Goal: Contribute content: Contribute content

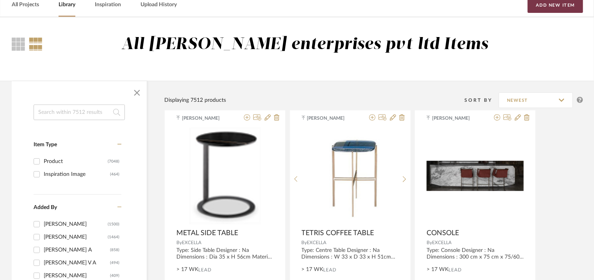
click at [557, 0] on button "Add New Item" at bounding box center [555, 5] width 55 height 16
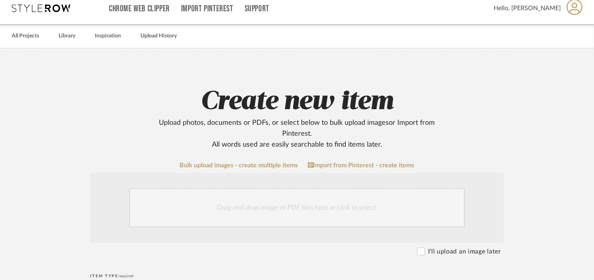
scroll to position [234, 0]
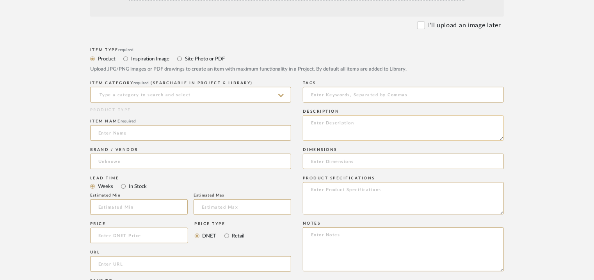
paste textarea "Type: Side Table Designer : Na Dimensions : 480 x 300 x 520mm Material & Finish…"
type textarea "Type: Side Table Designer : Na Dimensions : 480 x 300 x 520mm Material & Finish…"
click at [185, 98] on input at bounding box center [190, 95] width 201 height 16
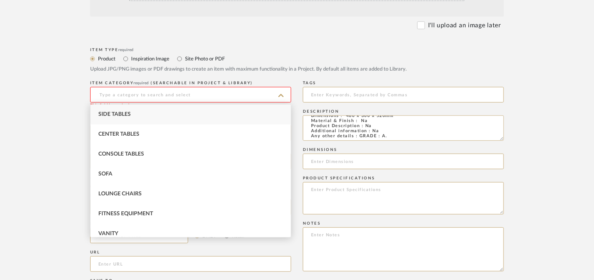
click at [159, 114] on div "Side Tables" at bounding box center [191, 115] width 200 height 20
type input "Side Tables"
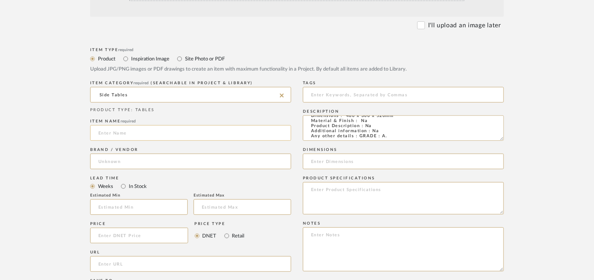
click at [150, 138] on input at bounding box center [190, 133] width 201 height 16
type input "FLIRT STAINLESS STEEL SIDE TABLE"
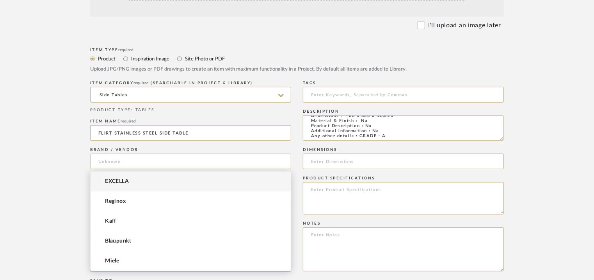
click at [128, 164] on input at bounding box center [190, 162] width 201 height 16
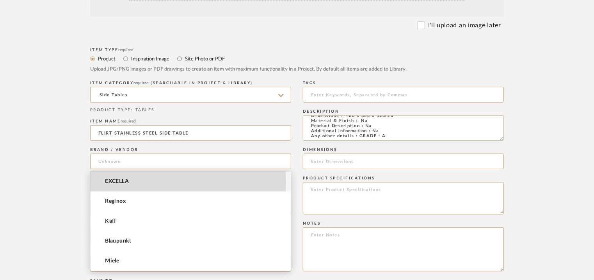
click at [125, 182] on span "EXCELLA" at bounding box center [117, 181] width 24 height 7
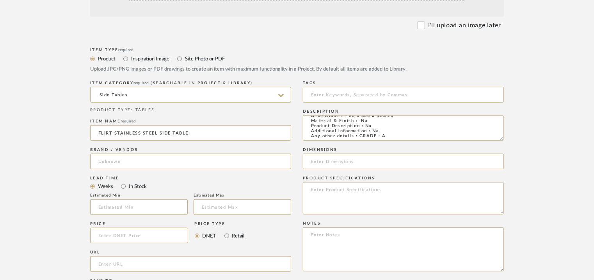
type input "EXCELLA"
click at [127, 199] on input "text" at bounding box center [139, 207] width 98 height 16
type input "17"
click at [337, 92] on input at bounding box center [403, 95] width 201 height 16
type input "d"
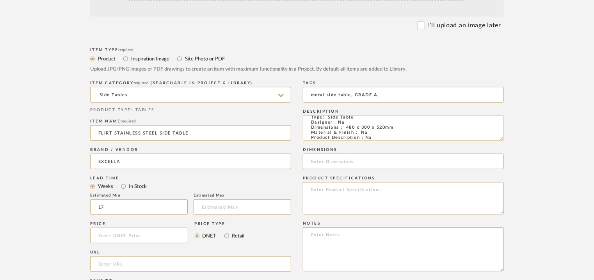
scroll to position [0, 0]
type input "metal side table, GRADE A,"
drag, startPoint x: 399, startPoint y: 132, endPoint x: 346, endPoint y: 134, distance: 53.1
click at [346, 134] on textarea "Type: Side Table Designer : Na Dimensions : 480 x 300 x 520mm Material & Finish…" at bounding box center [403, 128] width 201 height 25
click at [339, 161] on input at bounding box center [403, 162] width 201 height 16
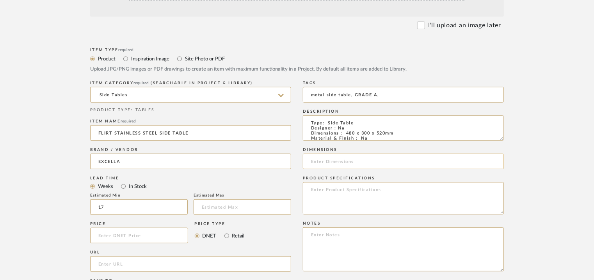
paste input "480 x 300 x 520mm"
type input "480 x 300 x 520mm"
click at [403, 199] on textarea at bounding box center [403, 198] width 201 height 32
paste textarea "Price: INR.48,000/- Lead time : 120days after confirmation of size. Customisabl…"
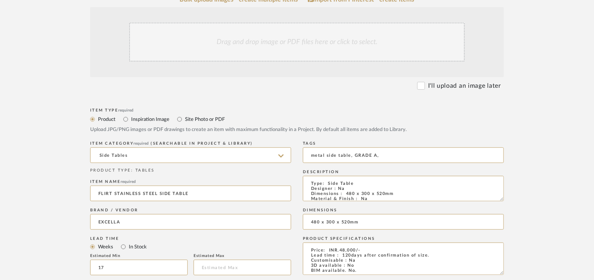
scroll to position [78, 0]
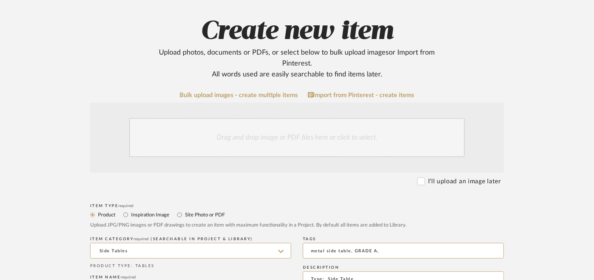
type textarea "Price: INR.48,000/- Lead time : 120days after confirmation of size. Customisabl…"
click at [269, 139] on div "Drag and drop image or PDF files here or click to select." at bounding box center [297, 137] width 336 height 39
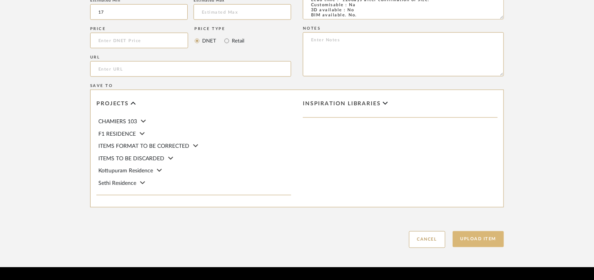
scroll to position [536, 0]
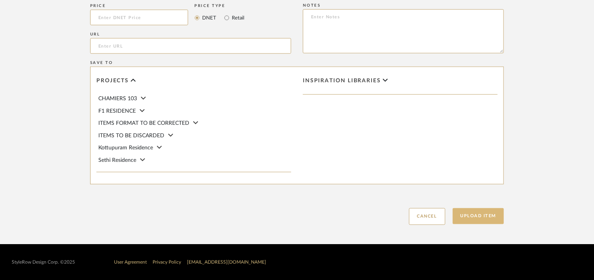
click at [500, 219] on button "Upload Item" at bounding box center [479, 216] width 52 height 16
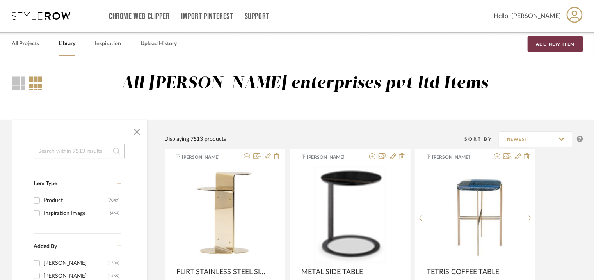
click at [569, 42] on button "Add New Item" at bounding box center [555, 44] width 55 height 16
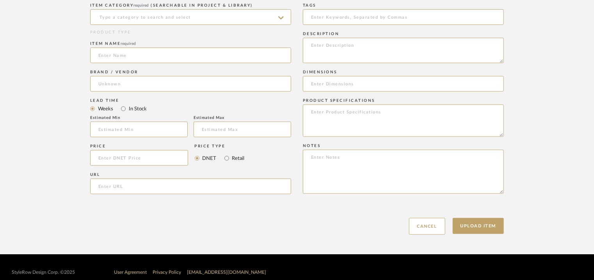
scroll to position [312, 0]
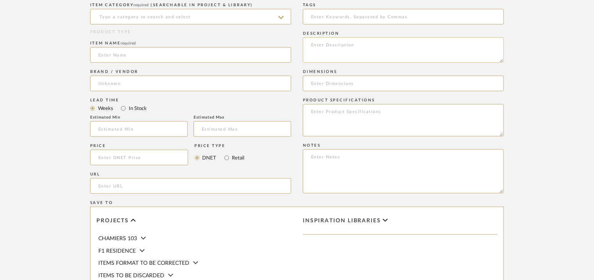
paste textarea "Type: Screen Designer : Na Dimensions : L1800 x 2000mm Material & Finish : Na P…"
type textarea "Type: Screen Designer : Na Dimensions : L1800 x 2000mm Material & Finish : Na P…"
click at [165, 17] on input at bounding box center [190, 17] width 201 height 16
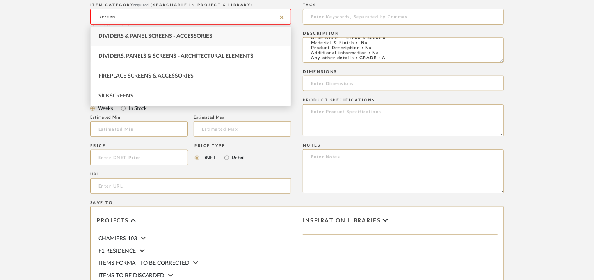
click at [134, 37] on span "Dividers & Panel Screens - Accessories" at bounding box center [155, 36] width 114 height 5
type input "Dividers & Panel Screens - Accessories"
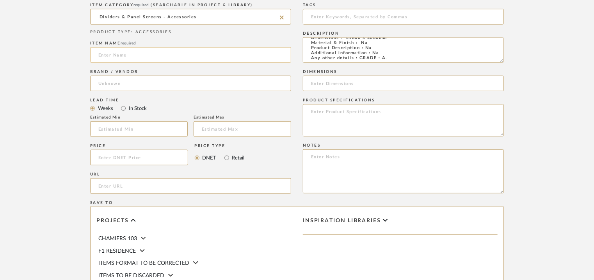
click at [137, 56] on input at bounding box center [190, 55] width 201 height 16
type input "DUO SCREEN"
drag, startPoint x: 499, startPoint y: 60, endPoint x: 523, endPoint y: 130, distance: 74.1
click at [522, 128] on form "Bulk upload images - create multiple items Import from Pinterest - create items…" at bounding box center [296, 112] width 497 height 508
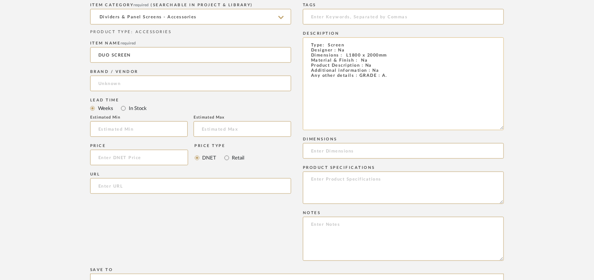
click at [376, 70] on textarea "Type: Screen Designer : Na Dimensions : L1800 x 2000mm Material & Finish : Na P…" at bounding box center [403, 83] width 201 height 93
paste textarea "Ceccotti Collezioni"
click at [373, 72] on textarea "Type: Screen Designer : Na Dimensions : L1800 x 2000mm Material & Finish : Na P…" at bounding box center [403, 83] width 201 height 93
click at [428, 71] on textarea "Type: Screen Designer : Na Dimensions : L1800 x 2000mm Material & Finish : Na P…" at bounding box center [403, 83] width 201 height 93
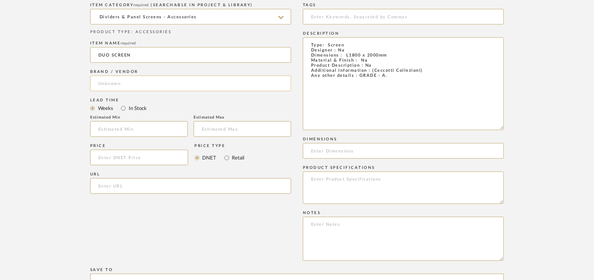
type textarea "Type: Screen Designer : Na Dimensions : L1800 x 2000mm Material & Finish : Na P…"
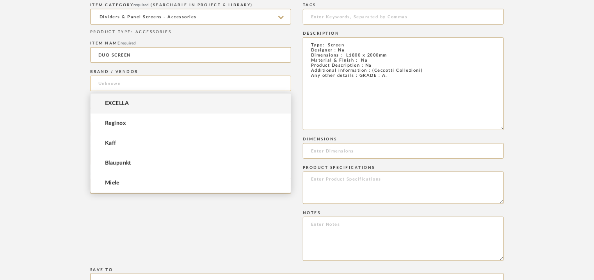
click at [134, 86] on input at bounding box center [190, 84] width 201 height 16
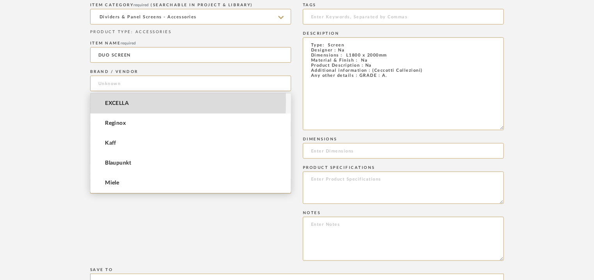
click at [127, 102] on span "EXCELLA" at bounding box center [117, 103] width 24 height 7
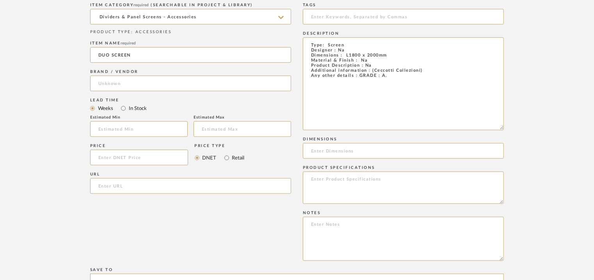
type input "EXCELLA"
click at [117, 129] on input at bounding box center [139, 129] width 98 height 16
type input "17"
click at [328, 23] on input at bounding box center [403, 17] width 201 height 16
type input "screen, GRADE A,"
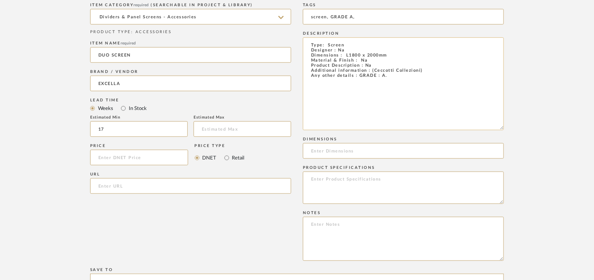
drag, startPoint x: 397, startPoint y: 57, endPoint x: 345, endPoint y: 58, distance: 51.5
click at [345, 58] on textarea "Type: Screen Designer : Na Dimensions : L1800 x 2000mm Material & Finish : Na P…" at bounding box center [403, 83] width 201 height 93
click at [325, 149] on input at bounding box center [403, 151] width 201 height 16
paste input "L1800 x 2000mm"
type input "L1800 x 2000mm"
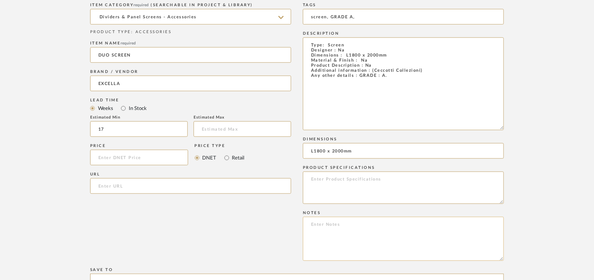
click at [361, 222] on textarea at bounding box center [403, 239] width 201 height 44
paste textarea "Price: INR.2,93,400/- Lead time : 120days after confirmation of size. Customisa…"
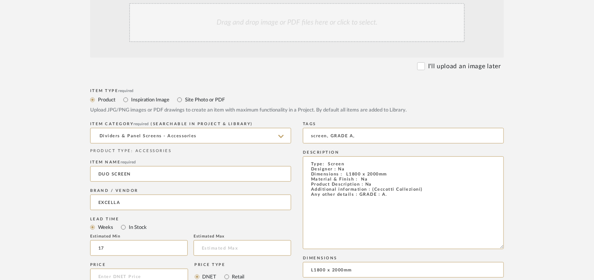
scroll to position [78, 0]
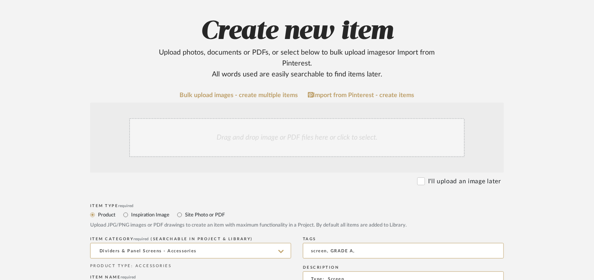
type textarea "Price: INR.2,93,400/- Lead time : 120days after confirmation of size. Customisa…"
click at [285, 134] on div "Drag and drop image or PDF files here or click to select." at bounding box center [297, 137] width 336 height 39
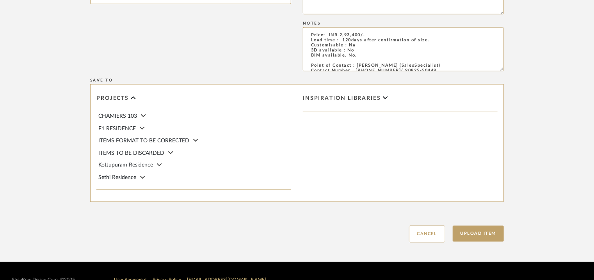
scroll to position [586, 0]
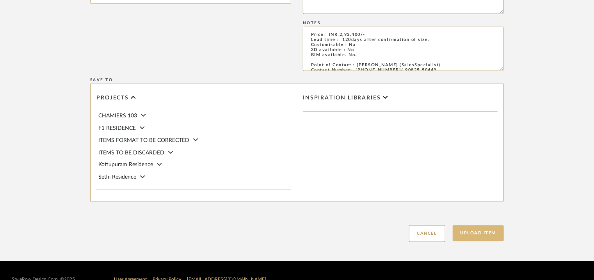
click at [488, 231] on button "Upload Item" at bounding box center [479, 234] width 52 height 16
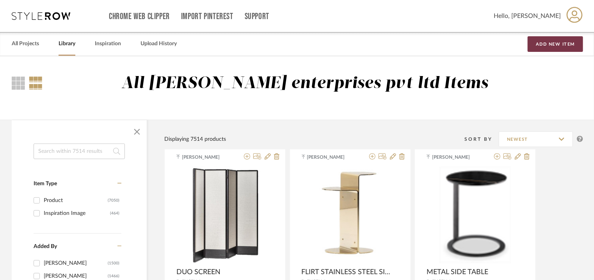
click at [553, 48] on button "Add New Item" at bounding box center [555, 44] width 55 height 16
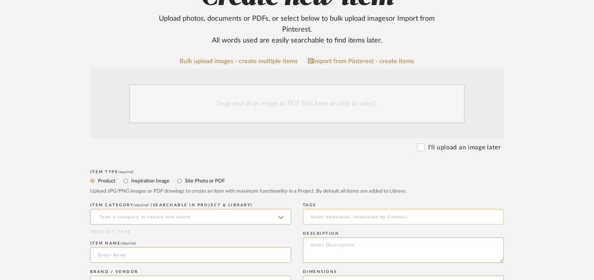
scroll to position [117, 0]
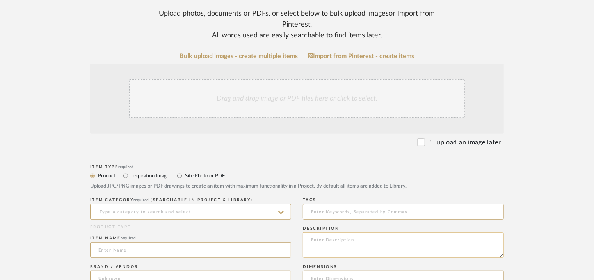
paste textarea "Type: Office table Designer : Na Dimensions : W2000 x D 1000 s H 750mm Material…"
type textarea "Type: Office table Designer : Na Dimensions : W2000 x D 1000 s H 750mm Material…"
click at [190, 213] on input at bounding box center [190, 212] width 201 height 16
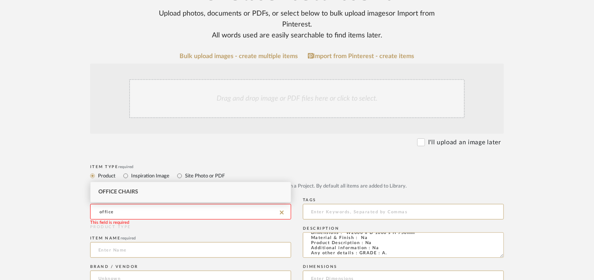
click at [127, 192] on span "Office Chairs" at bounding box center [118, 191] width 40 height 5
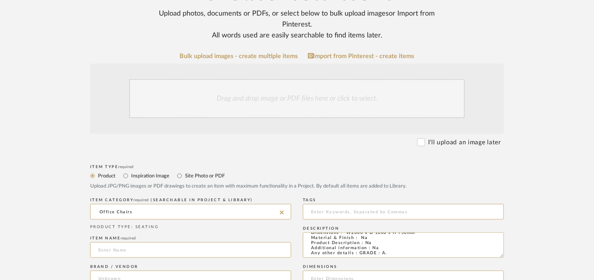
drag, startPoint x: 146, startPoint y: 207, endPoint x: 53, endPoint y: 207, distance: 93.3
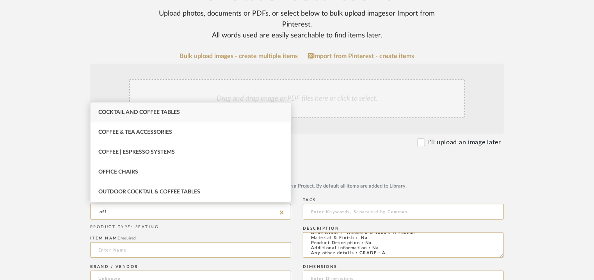
drag, startPoint x: 55, startPoint y: 212, endPoint x: 7, endPoint y: 207, distance: 48.7
click at [7, 207] on upload-items "Create new item Upload photos, documents or PDFs, or select below to bulk uploa…" at bounding box center [297, 259] width 594 height 641
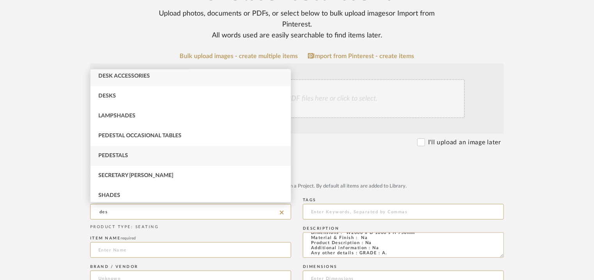
scroll to position [6, 0]
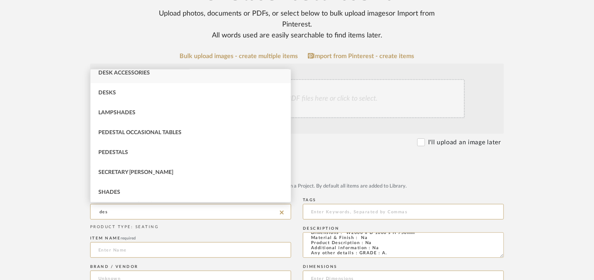
type input "des"
click at [312, 97] on div "Drag and drop image or PDF files here or click to select." at bounding box center [297, 98] width 336 height 39
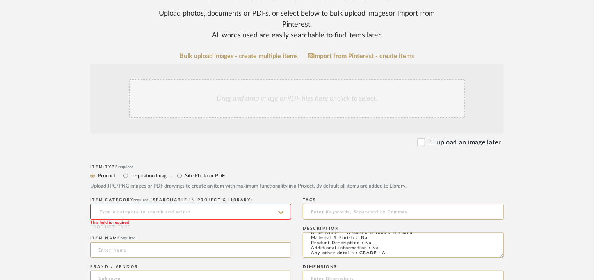
click at [187, 208] on input at bounding box center [190, 212] width 201 height 16
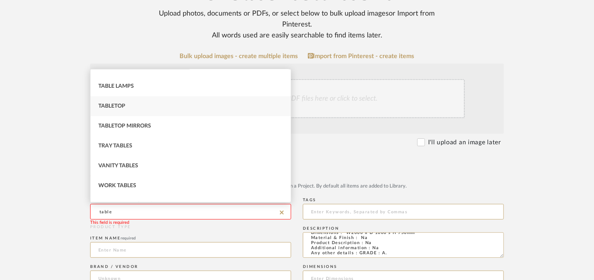
scroll to position [365, 0]
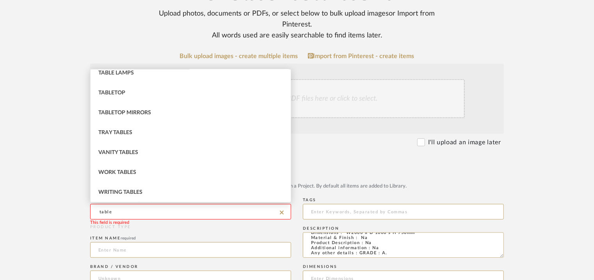
click at [138, 173] on div "Work Tables" at bounding box center [191, 173] width 200 height 20
type input "Work Tables"
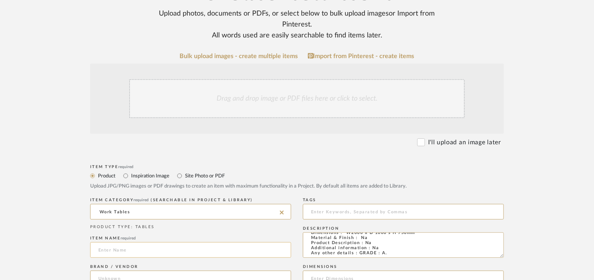
click at [145, 255] on input at bounding box center [190, 250] width 201 height 16
click at [126, 249] on input at bounding box center [190, 250] width 201 height 16
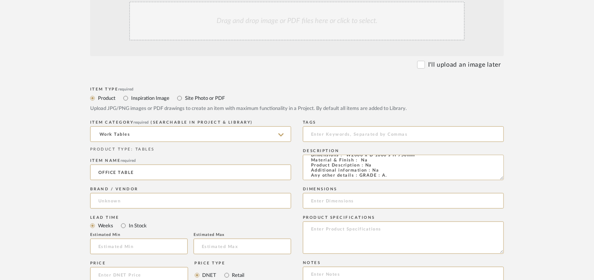
scroll to position [195, 0]
type input "OFFICE TABLE"
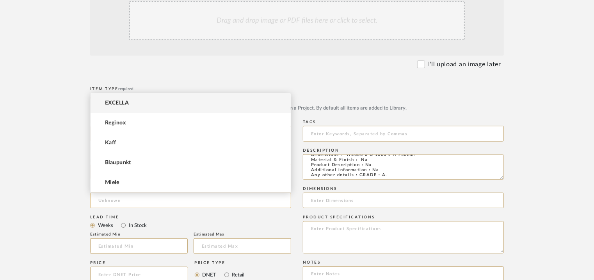
click at [152, 203] on input at bounding box center [190, 201] width 201 height 16
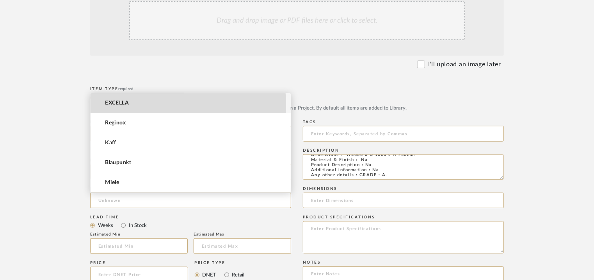
click at [136, 104] on mat-option "EXCELLA" at bounding box center [191, 103] width 200 height 20
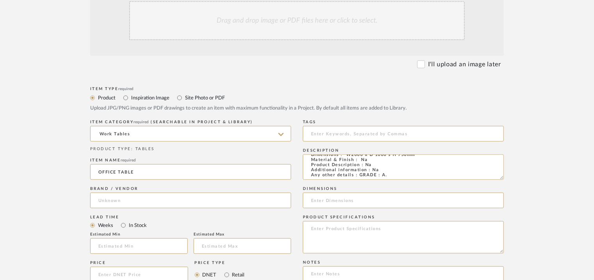
type input "EXCELLA"
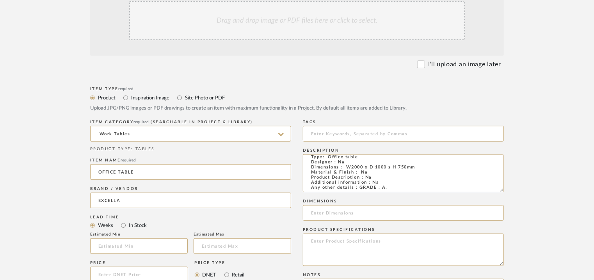
scroll to position [0, 0]
drag, startPoint x: 503, startPoint y: 178, endPoint x: 508, endPoint y: 258, distance: 80.6
click at [520, 254] on form "Bulk upload images - create multiple items Import from Pinterest - create items…" at bounding box center [296, 235] width 497 height 520
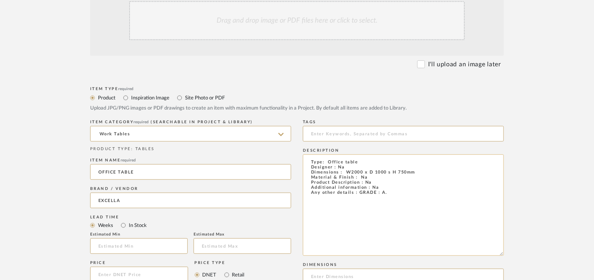
click at [372, 187] on textarea "Type: Office table Designer : Na Dimensions : W2000 x D 1000 s H 750mm Material…" at bounding box center [403, 206] width 201 height 102
click at [388, 187] on textarea "Type: Office table Designer : Na Dimensions : W2000 x D 1000 s H 750mm Material…" at bounding box center [403, 206] width 201 height 102
type textarea "Type: Office table Designer : Na Dimensions : W2000 x D 1000 s H 750mm Material…"
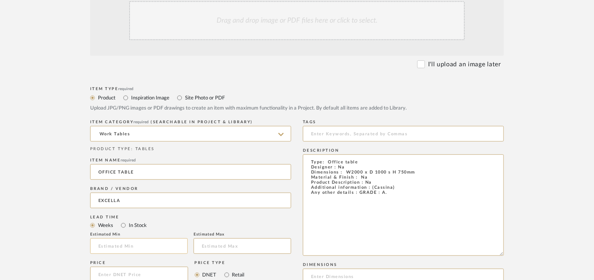
click at [123, 243] on input "text" at bounding box center [139, 247] width 98 height 16
type input "17"
click at [324, 135] on input at bounding box center [403, 134] width 201 height 16
type input "O"
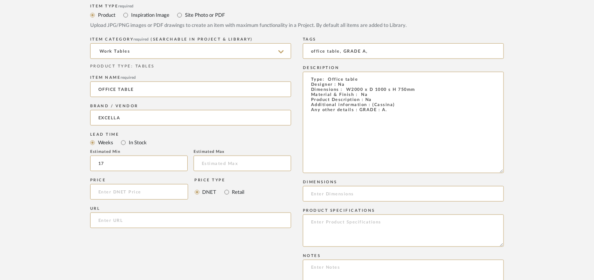
scroll to position [351, 0]
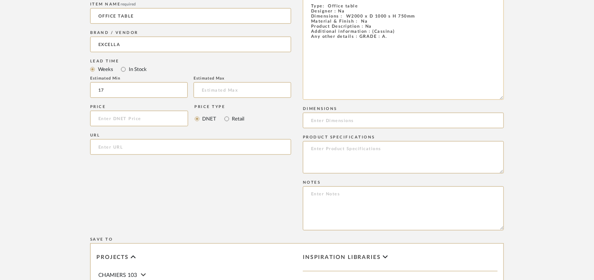
type input "office table, GRADE A,"
drag, startPoint x: 420, startPoint y: 15, endPoint x: 345, endPoint y: 17, distance: 74.6
click at [345, 17] on textarea "Type: Office table Designer : Na Dimensions : W2000 x D 1000 s H 750mm Material…" at bounding box center [403, 49] width 201 height 102
click at [351, 125] on input at bounding box center [403, 121] width 201 height 16
paste input "W2000 x D 1000 s H 750mm"
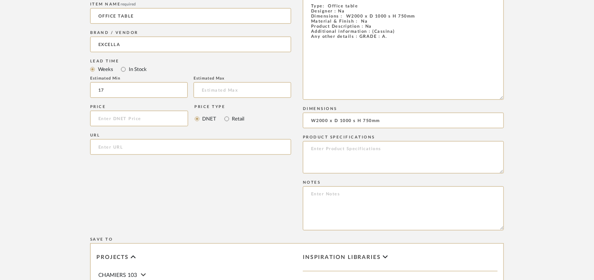
type input "W2000 x D 1000 s H 750mm"
click at [326, 200] on textarea at bounding box center [403, 209] width 201 height 44
paste textarea "Price: INR.1,83,400/- Lead time : 120days after confirmation of size. Customisa…"
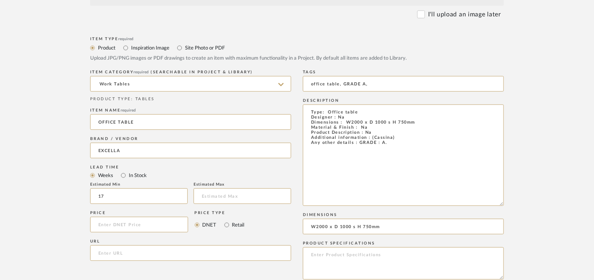
scroll to position [117, 0]
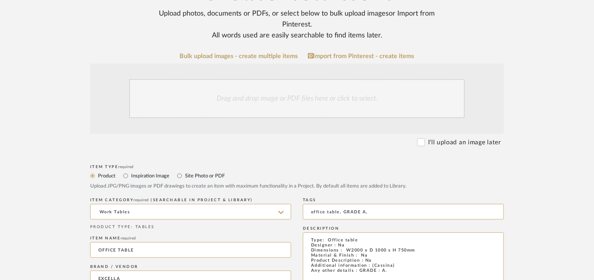
type textarea "Price: INR.1,83,400/- Lead time : 120days after confirmation of size. Customisa…"
click at [274, 93] on div "Drag and drop image or PDF files here or click to select." at bounding box center [297, 98] width 336 height 39
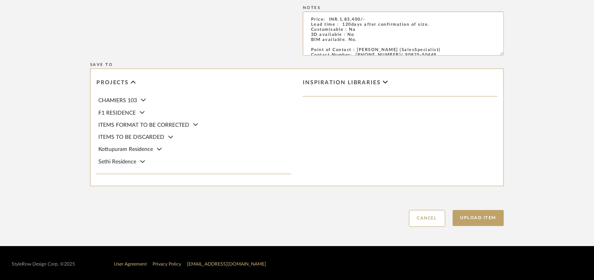
scroll to position [612, 0]
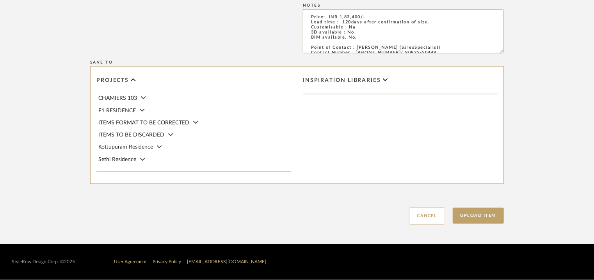
drag, startPoint x: 488, startPoint y: 217, endPoint x: 482, endPoint y: 238, distance: 21.6
click at [489, 218] on button "Upload Item" at bounding box center [479, 216] width 52 height 16
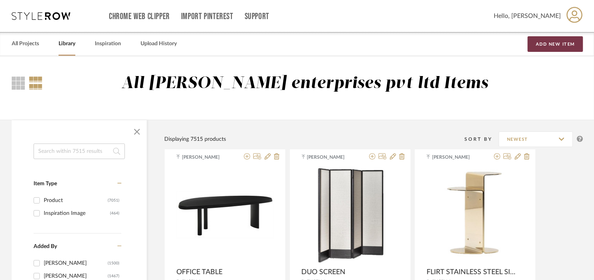
click at [570, 44] on button "Add New Item" at bounding box center [555, 44] width 55 height 16
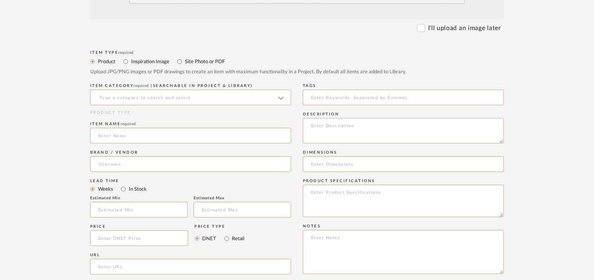
scroll to position [234, 0]
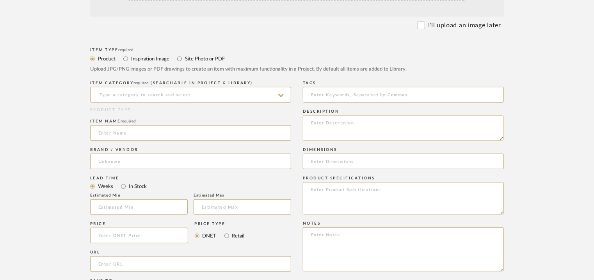
paste textarea "Type: Outdoor chair Designer : Na Dimensions : W 80.5 x D 80.5 x H 76cm/ SH 40c…"
type textarea "Type: Outdoor chair Designer : Na Dimensions : W 80.5 x D 80.5 x H 76cm/ SH 40c…"
click at [206, 130] on input at bounding box center [190, 133] width 201 height 16
type input "PURE SEAT"
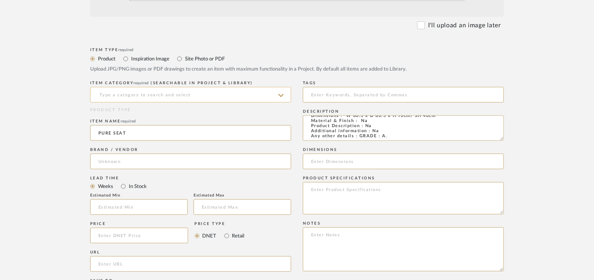
click at [124, 94] on input at bounding box center [190, 95] width 201 height 16
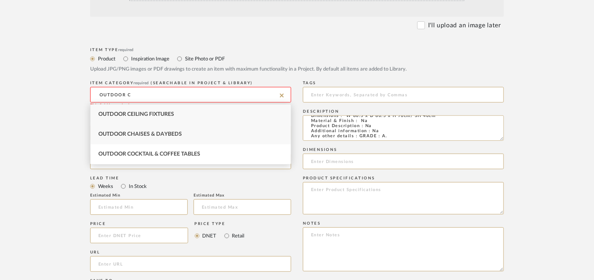
click at [144, 136] on span "Outdoor Chaises & Daybeds" at bounding box center [140, 134] width 84 height 5
type input "Outdoor Chaises & Daybeds"
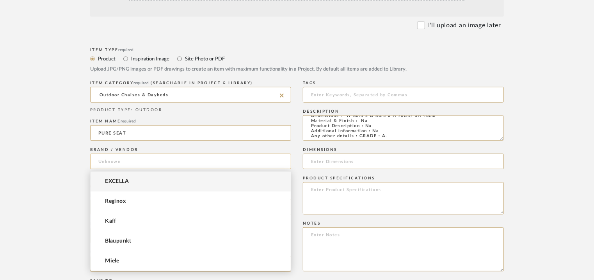
click at [117, 160] on input at bounding box center [190, 162] width 201 height 16
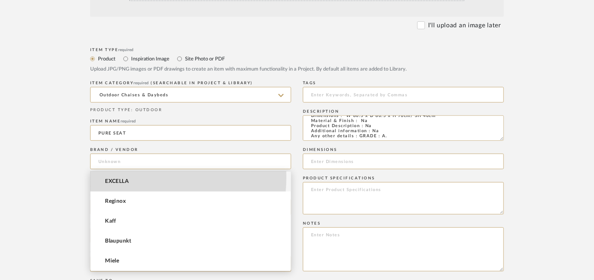
click at [120, 177] on mat-option "EXCELLA" at bounding box center [191, 182] width 200 height 20
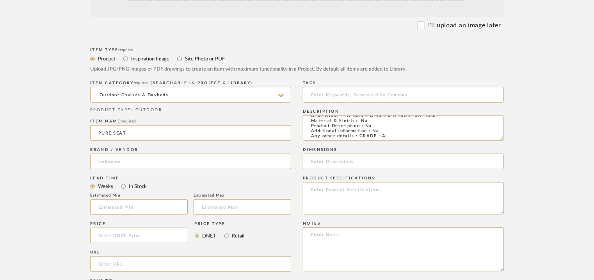
type input "EXCELLA"
click at [125, 207] on input at bounding box center [139, 207] width 98 height 16
type input "17"
click at [344, 92] on input at bounding box center [403, 95] width 201 height 16
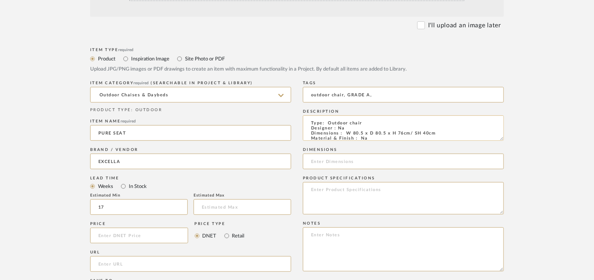
type input "outdoor chair, GRADE A,"
drag, startPoint x: 440, startPoint y: 134, endPoint x: 346, endPoint y: 135, distance: 94.1
click at [346, 135] on textarea "Type: Outdoor chair Designer : Na Dimensions : W 80.5 x D 80.5 x H 76cm/ SH 40c…" at bounding box center [403, 128] width 201 height 25
click at [323, 164] on input at bounding box center [403, 162] width 201 height 16
paste input "W 80.5 x D 80.5 x H 76cm/ SH 40cm"
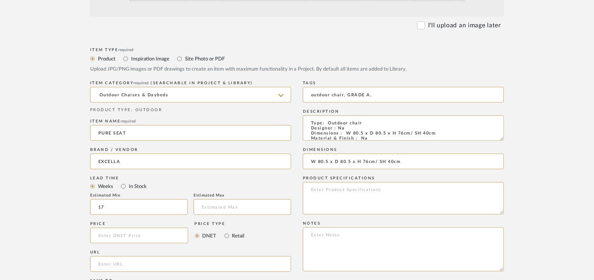
type input "W 80.5 x D 80.5 x H 76cm/ SH 40cm"
click at [340, 237] on textarea at bounding box center [403, 250] width 201 height 44
paste textarea "Price: INR.1,28,250/- Lead time : 120days after confirmation of size. Customisa…"
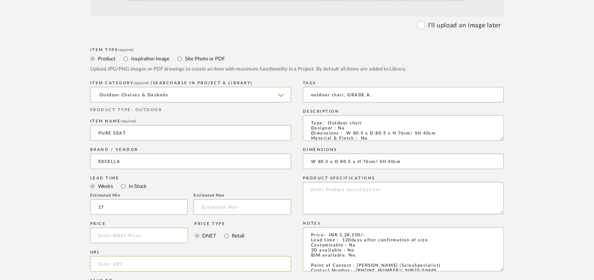
scroll to position [78, 0]
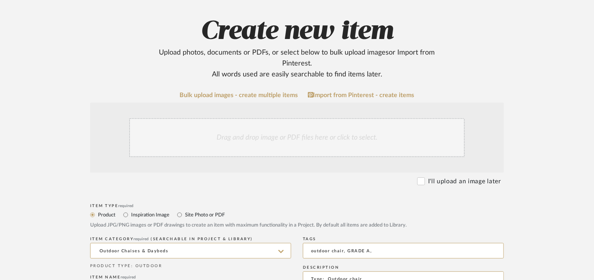
type textarea "Price: INR.1,28,250/- Lead time : 120days after confirmation of size. Customisa…"
click at [270, 139] on div "Drag and drop image or PDF files here or click to select." at bounding box center [297, 137] width 336 height 39
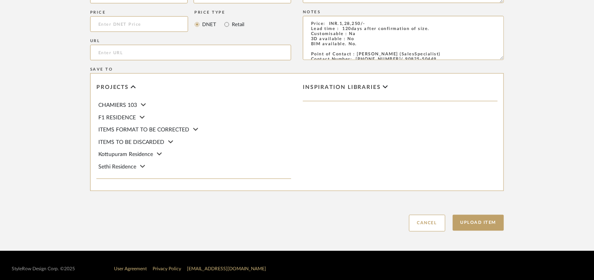
scroll to position [536, 0]
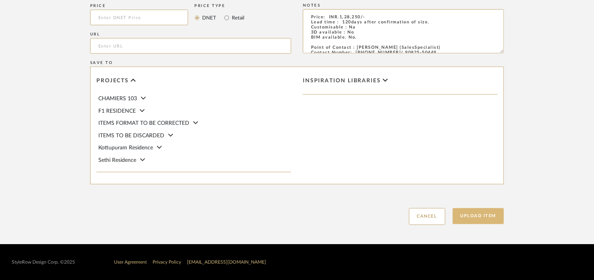
click at [478, 220] on button "Upload Item" at bounding box center [479, 216] width 52 height 16
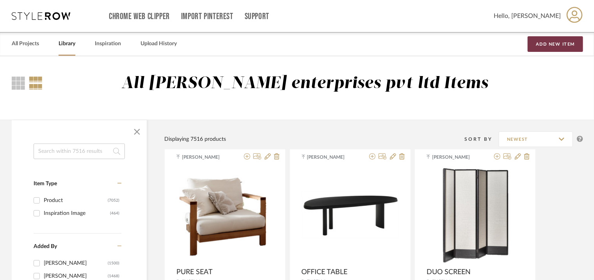
click at [560, 46] on button "Add New Item" at bounding box center [555, 44] width 55 height 16
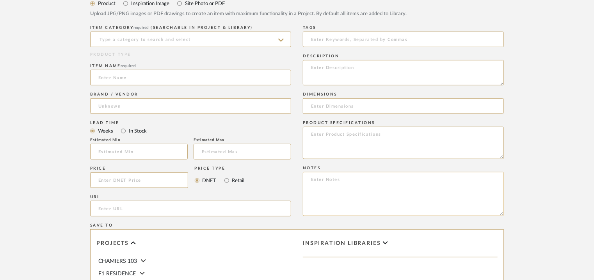
scroll to position [312, 0]
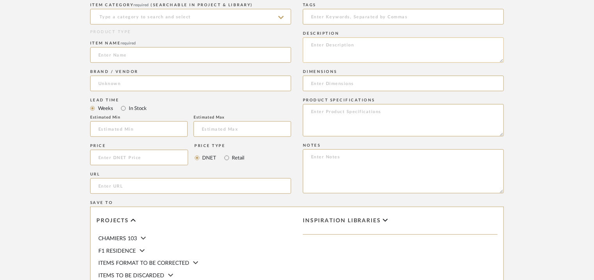
paste textarea "Type: Bar stool Designer : Na Dimensions : W 44.6 x D 37.4 x H 68 cm Material &…"
type textarea "Type: Bar stool Designer : Na Dimensions : W 44.6 x D 37.4 x H 68 cm Material &…"
click at [208, 13] on input at bounding box center [190, 17] width 201 height 16
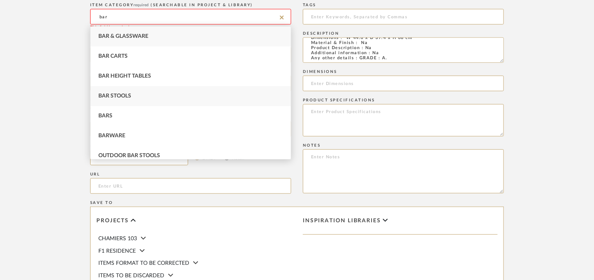
click at [152, 97] on div "Bar Stools" at bounding box center [191, 96] width 200 height 20
type input "Bar Stools"
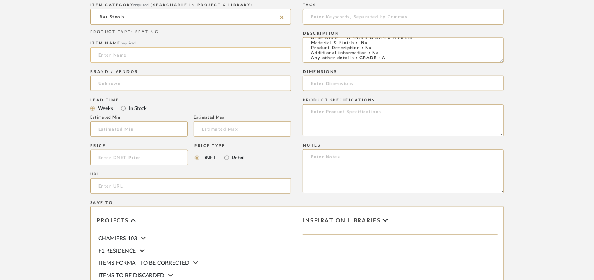
click at [163, 50] on input at bounding box center [190, 55] width 201 height 16
type input "d"
drag, startPoint x: 137, startPoint y: 55, endPoint x: 36, endPoint y: 44, distance: 102.6
click at [36, 44] on upload-items "Create new item Upload photos, documents or PDFs, or select below to bulk uploa…" at bounding box center [297, 64] width 594 height 641
type input "BAR STOOL"
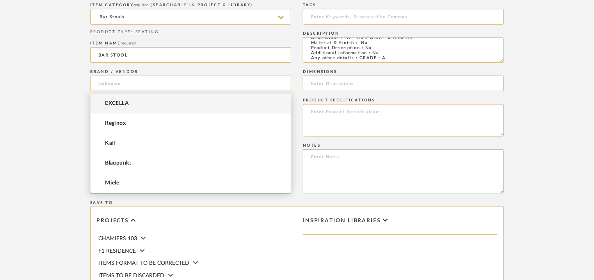
click at [125, 82] on input at bounding box center [190, 84] width 201 height 16
click at [121, 103] on span "EXCELLA" at bounding box center [117, 103] width 24 height 7
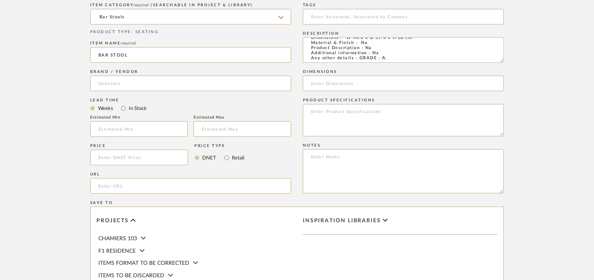
type input "EXCELLA"
click at [131, 127] on input "text" at bounding box center [139, 129] width 98 height 16
type input "17"
click at [323, 14] on input at bounding box center [403, 17] width 201 height 16
drag, startPoint x: 317, startPoint y: 17, endPoint x: 317, endPoint y: 29, distance: 12.5
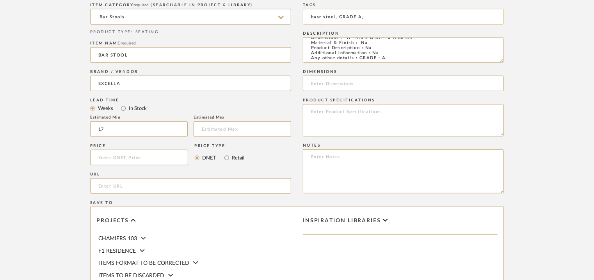
click at [317, 18] on input "basr stool, GRADE A," at bounding box center [403, 17] width 201 height 16
type input "bar stool, GRADE A,"
drag, startPoint x: 415, startPoint y: 57, endPoint x: 346, endPoint y: 53, distance: 69.2
click at [346, 53] on textarea "Type: Bar stool Designer : Na Dimensions : W 44.6 x D 37.4 x H 68 cm Material &…" at bounding box center [403, 49] width 201 height 25
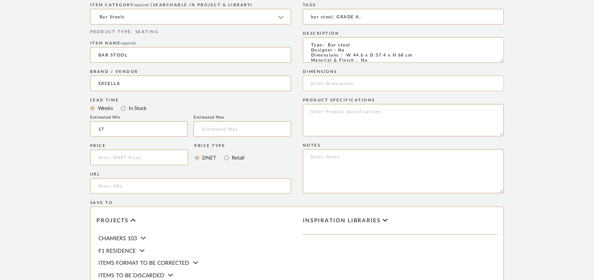
click at [326, 83] on input at bounding box center [403, 84] width 201 height 16
paste input "W 44.6 x D 37.4 x H 68 cm"
click at [370, 84] on input "W 44.6 x D 37.4 x H 68 cm" at bounding box center [403, 84] width 201 height 16
type input "W 44.6 x D 37.4 x H 68cm"
drag, startPoint x: 405, startPoint y: 55, endPoint x: 412, endPoint y: 66, distance: 13.0
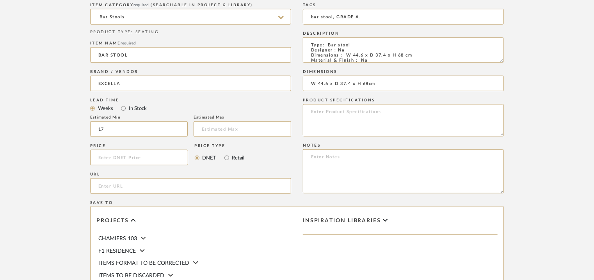
click at [405, 55] on textarea "Type: Bar stool Designer : Na Dimensions : W 44.6 x D 37.4 x H 68 cm Material &…" at bounding box center [403, 49] width 201 height 25
type textarea "Type: Bar stool Designer : Na Dimensions : W 44.6 x D 37.4 x H 68cm Material & …"
click at [394, 172] on textarea at bounding box center [403, 172] width 201 height 44
paste textarea "Price: INR.45,000/- Lead time : 120days after confirmation of size. Customisabl…"
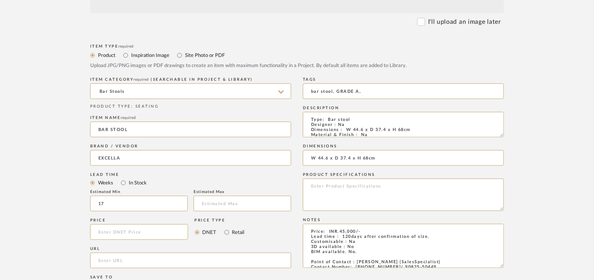
scroll to position [78, 0]
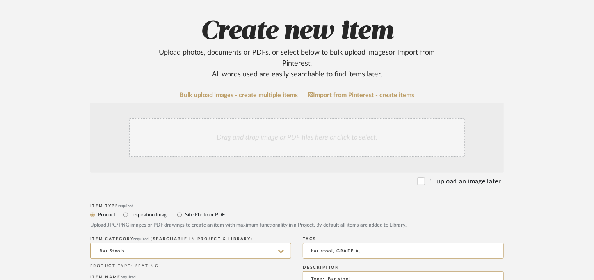
type textarea "Price: INR.45,000/- Lead time : 120days after confirmation of size. Customisabl…"
click at [249, 141] on div "Drag and drop image or PDF files here or click to select." at bounding box center [297, 137] width 336 height 39
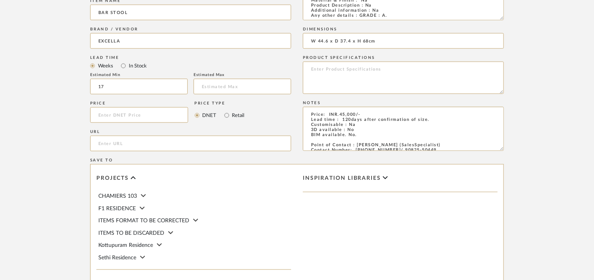
scroll to position [536, 0]
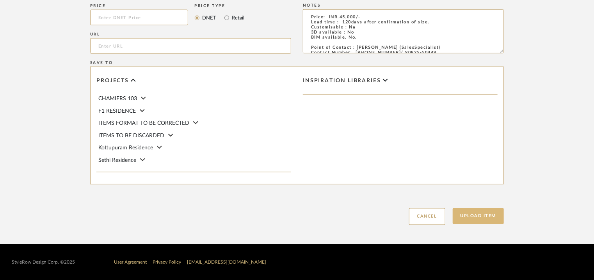
click at [481, 214] on button "Upload Item" at bounding box center [479, 216] width 52 height 16
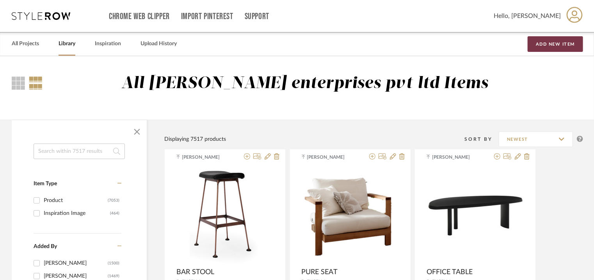
click at [560, 44] on button "Add New Item" at bounding box center [555, 44] width 55 height 16
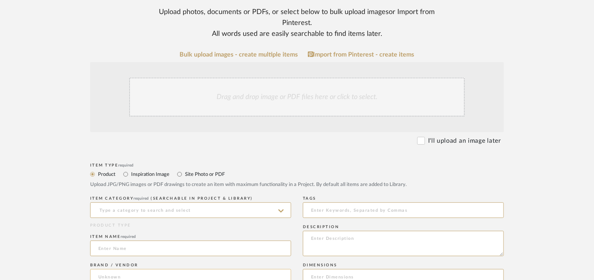
scroll to position [234, 0]
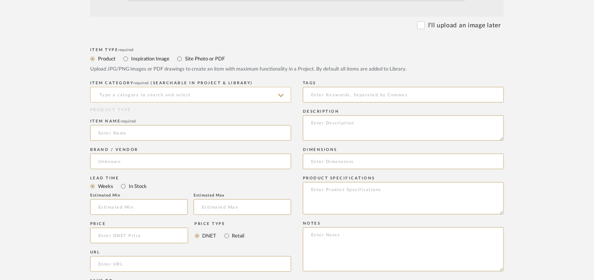
drag, startPoint x: 187, startPoint y: 94, endPoint x: 182, endPoint y: 96, distance: 5.4
click at [186, 94] on input at bounding box center [190, 95] width 201 height 16
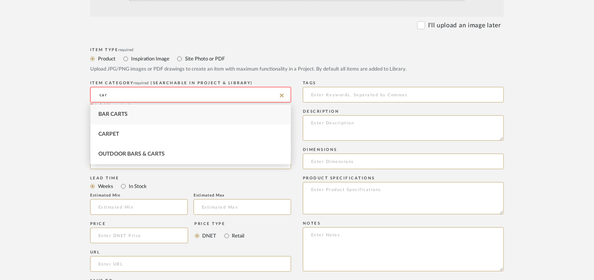
drag, startPoint x: 116, startPoint y: 94, endPoint x: 69, endPoint y: 105, distance: 47.9
click at [72, 105] on form "Bulk upload images - create multiple items Import from Pinterest - create items…" at bounding box center [296, 190] width 497 height 508
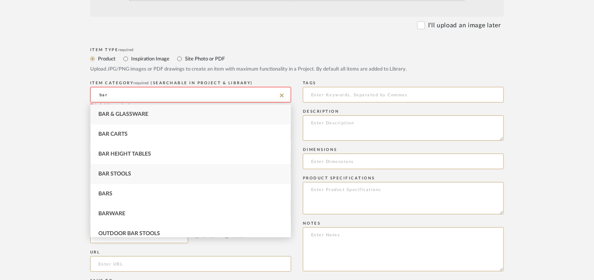
type input "bar"
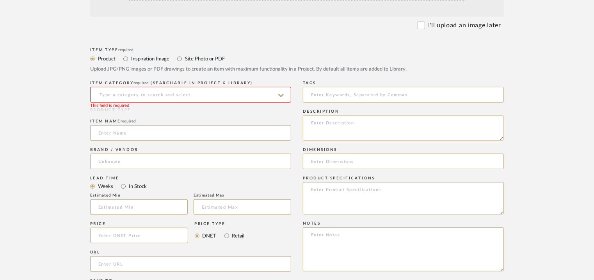
paste textarea "Type: Bar stool Designer : Na Dimensions : W446 x D374 x H680mm Material & Fini…"
type textarea "Type: Bar stool Designer : Na Dimensions : W446 x D374 x H680mm Material & Fini…"
click at [144, 94] on input at bounding box center [190, 95] width 201 height 16
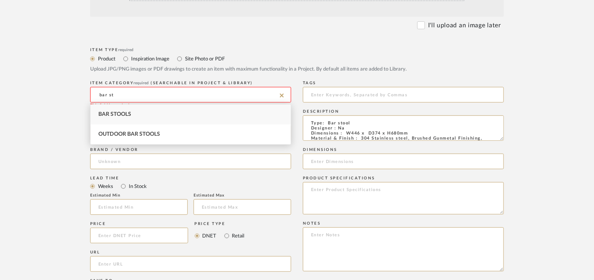
click at [128, 114] on span "Bar Stools" at bounding box center [114, 114] width 33 height 5
type input "Bar Stools"
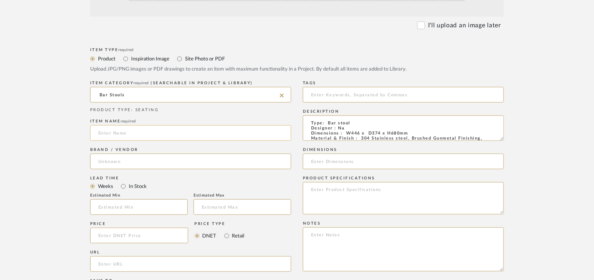
click at [133, 134] on input at bounding box center [190, 133] width 201 height 16
type input "b"
type input "BAR CHAIR"
click at [129, 160] on input at bounding box center [190, 162] width 201 height 16
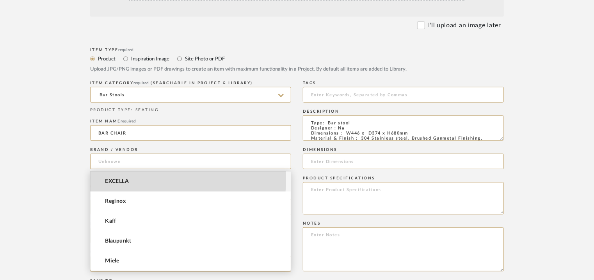
click at [124, 180] on span "EXCELLA" at bounding box center [117, 181] width 24 height 7
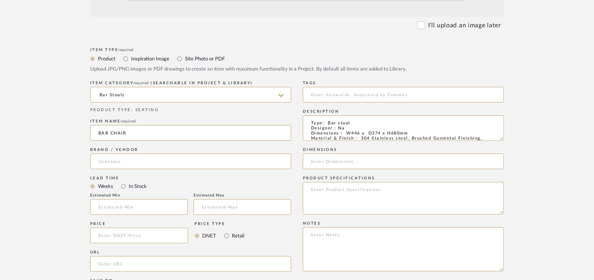
type input "EXCELLA"
click at [123, 136] on input "BAR CHAIR" at bounding box center [190, 133] width 201 height 16
type input "BAR STOOL"
click at [124, 210] on input "text" at bounding box center [139, 207] width 98 height 16
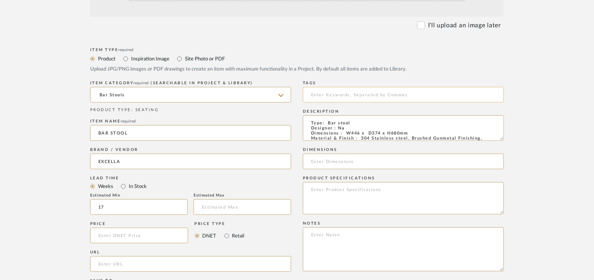
type input "17"
click at [354, 95] on input at bounding box center [403, 95] width 201 height 16
type input "g"
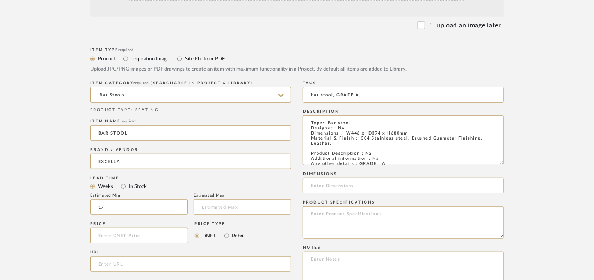
drag, startPoint x: 502, startPoint y: 140, endPoint x: 515, endPoint y: 176, distance: 38.0
click at [515, 176] on form "Bulk upload images - create multiple items Import from Pinterest - create items…" at bounding box center [296, 202] width 497 height 532
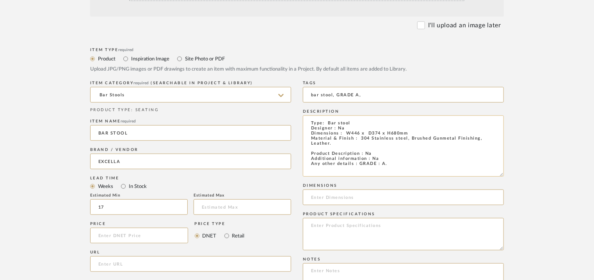
type input "bar stool, GRADE A,"
drag, startPoint x: 413, startPoint y: 135, endPoint x: 345, endPoint y: 134, distance: 67.9
click at [345, 134] on textarea "Type: Bar stool Designer : Na Dimensions : W446 x D374 x H680mm Material & Fini…" at bounding box center [403, 146] width 201 height 61
click at [346, 201] on input at bounding box center [403, 198] width 201 height 16
paste input "W446 x D374 x H680mm"
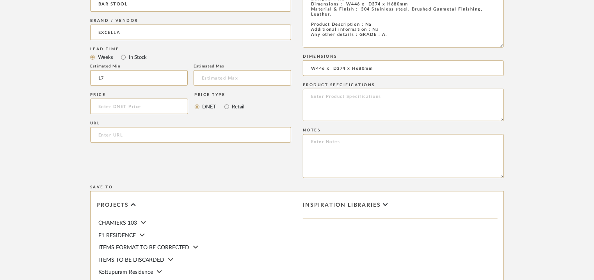
scroll to position [468, 0]
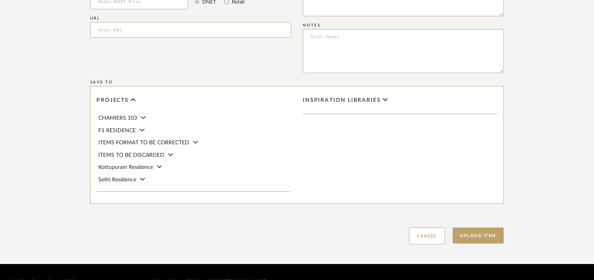
type input "W446 x D374 x H680mm"
click at [316, 38] on textarea at bounding box center [403, 51] width 201 height 44
paste textarea "Price: INR.39,680/- Lead time : 120days after confirmation of size. Customisabl…"
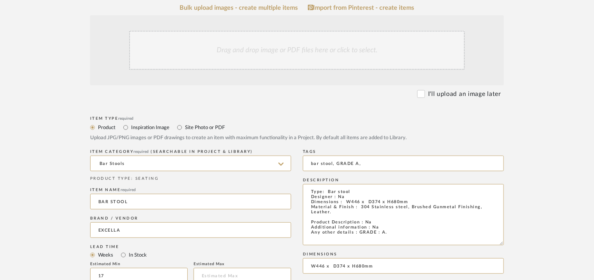
scroll to position [156, 0]
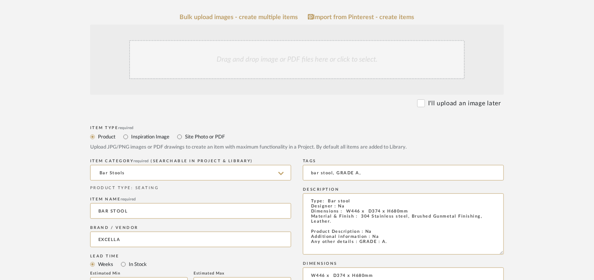
type textarea "Price: INR.39,680/- Lead time : 120days after confirmation of size. Customisabl…"
click at [253, 65] on div "Drag and drop image or PDF files here or click to select." at bounding box center [297, 59] width 336 height 39
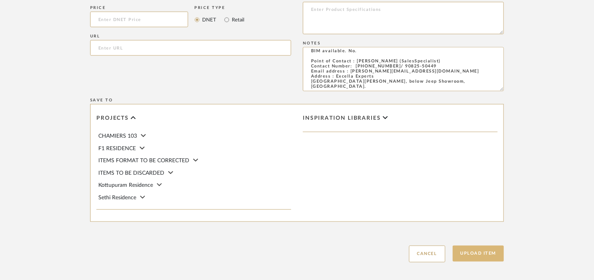
scroll to position [572, 0]
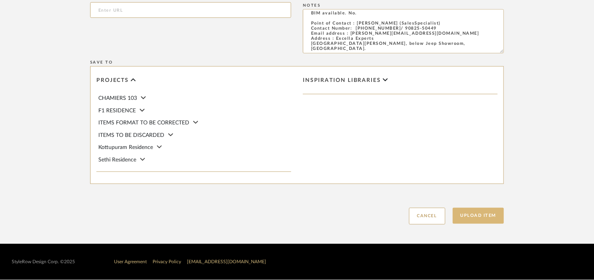
click at [490, 217] on button "Upload Item" at bounding box center [479, 216] width 52 height 16
